Goal: Transaction & Acquisition: Purchase product/service

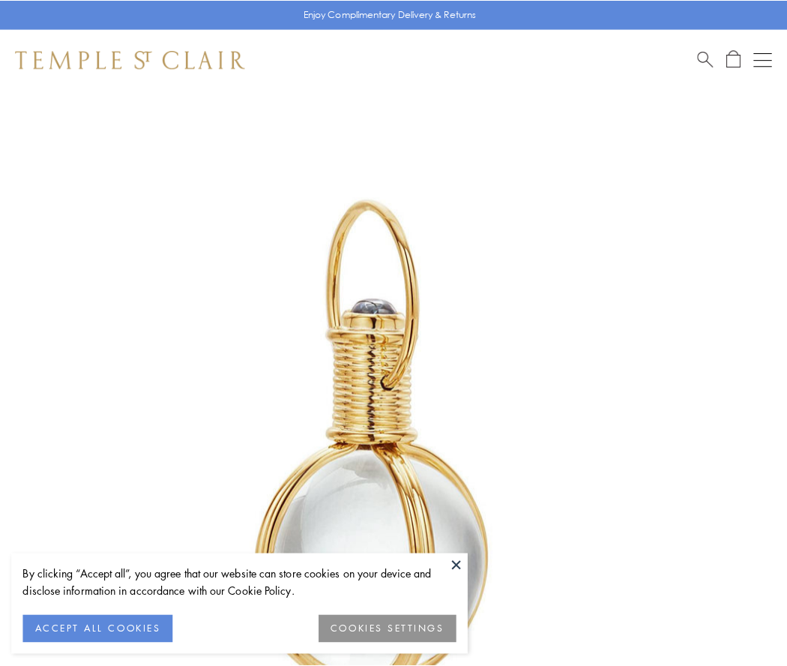
scroll to position [391, 0]
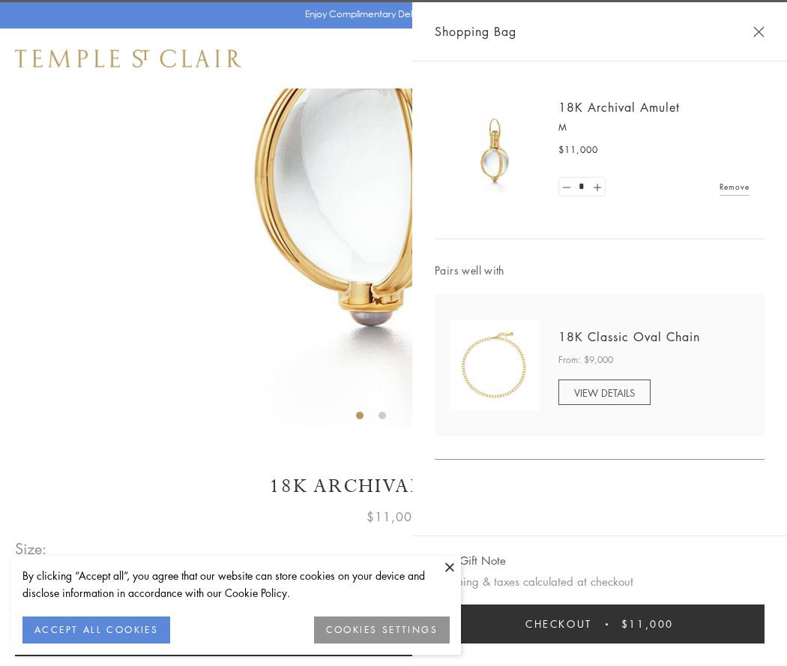
click at [600, 624] on button "Checkout $11,000" at bounding box center [600, 623] width 330 height 39
